Goal: Information Seeking & Learning: Learn about a topic

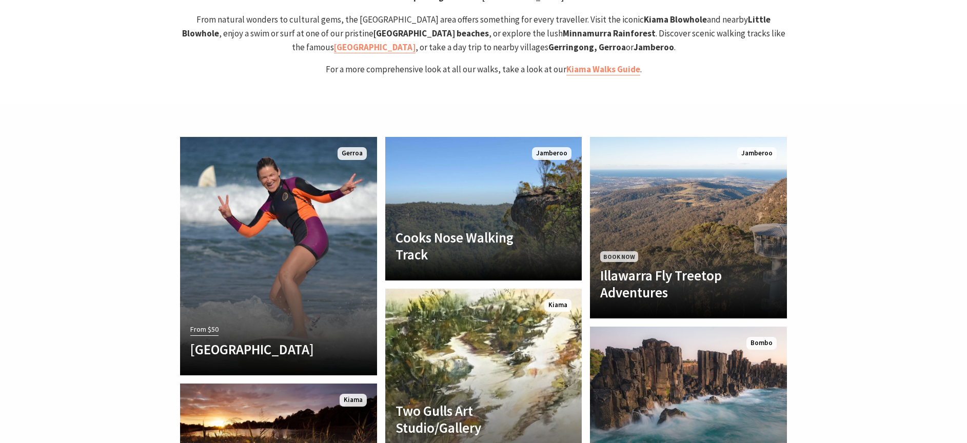
scroll to position [2395, 0]
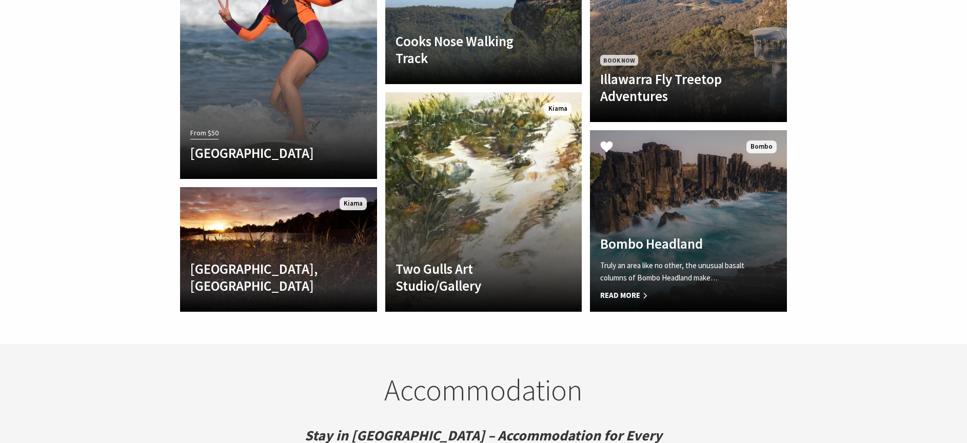
click at [752, 164] on link "Bombo Headland Truly an area like no other, the unusual basalt columns of Bombo…" at bounding box center [688, 221] width 197 height 182
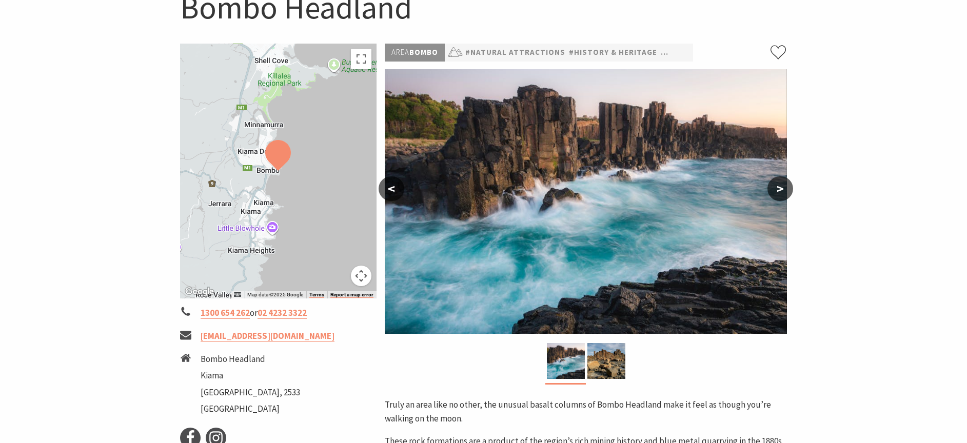
scroll to position [138, 0]
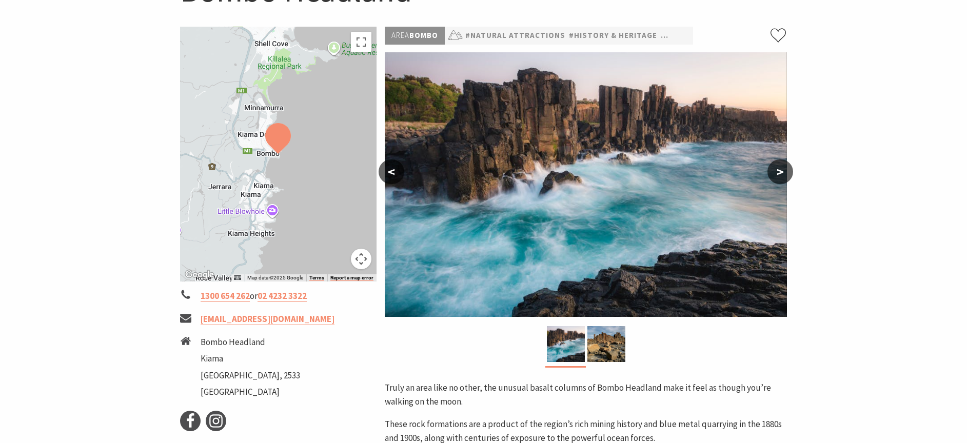
click at [785, 171] on button ">" at bounding box center [781, 172] width 26 height 25
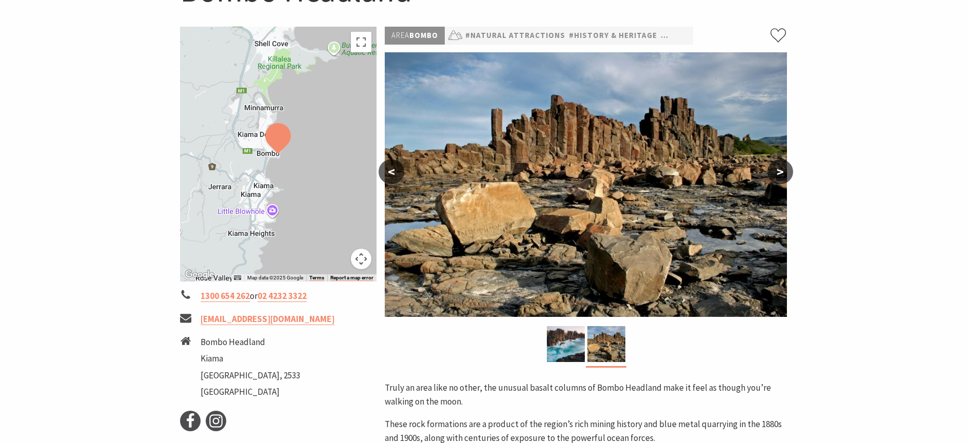
click at [785, 171] on button ">" at bounding box center [781, 172] width 26 height 25
click at [778, 169] on button ">" at bounding box center [781, 172] width 26 height 25
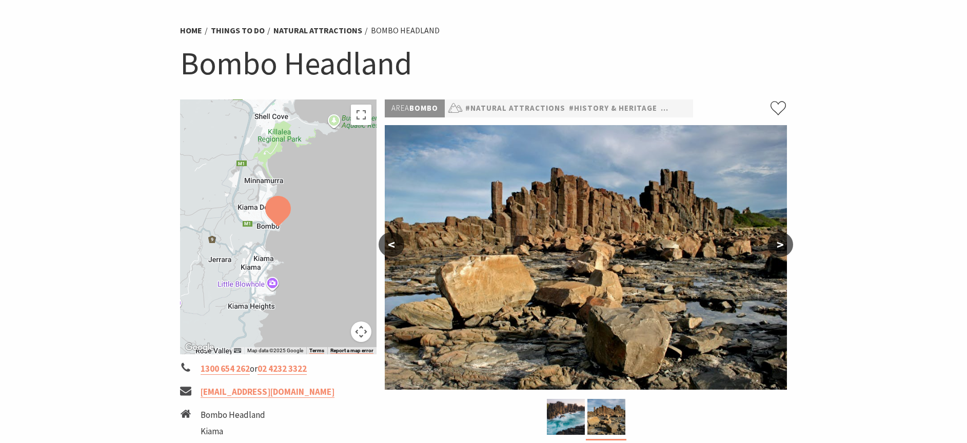
scroll to position [0, 0]
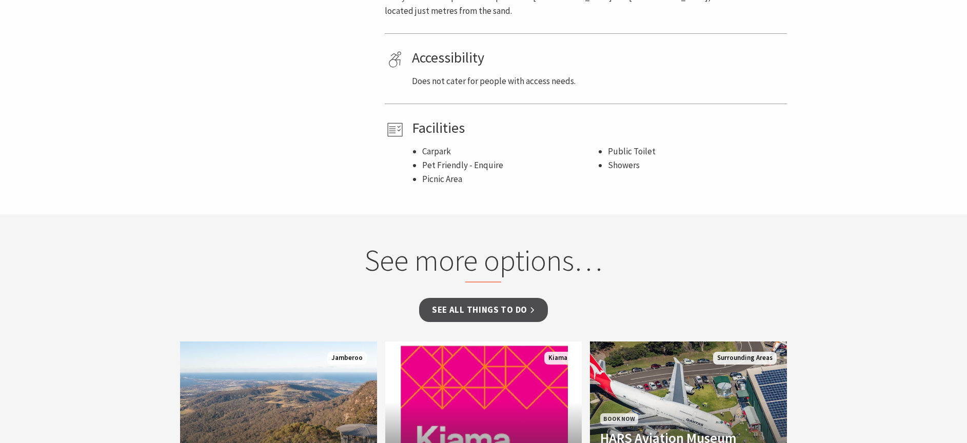
scroll to position [783, 0]
